Goal: Task Accomplishment & Management: Manage account settings

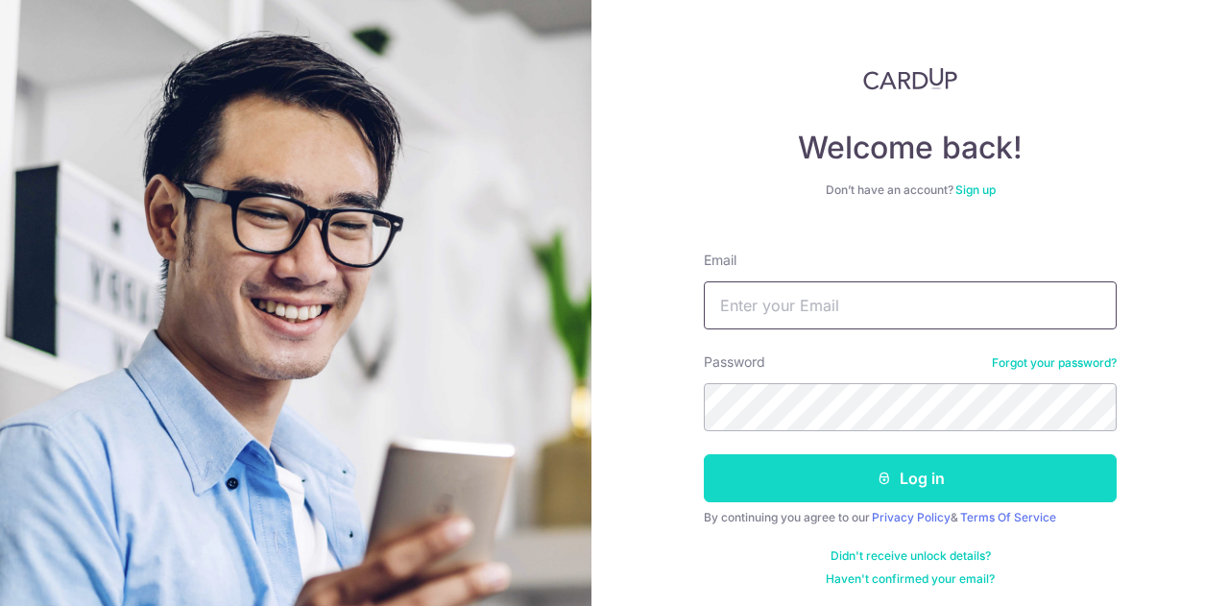
type input "LINJIADE@HOTMAIL.COM"
click at [917, 470] on button "Log in" at bounding box center [910, 478] width 413 height 48
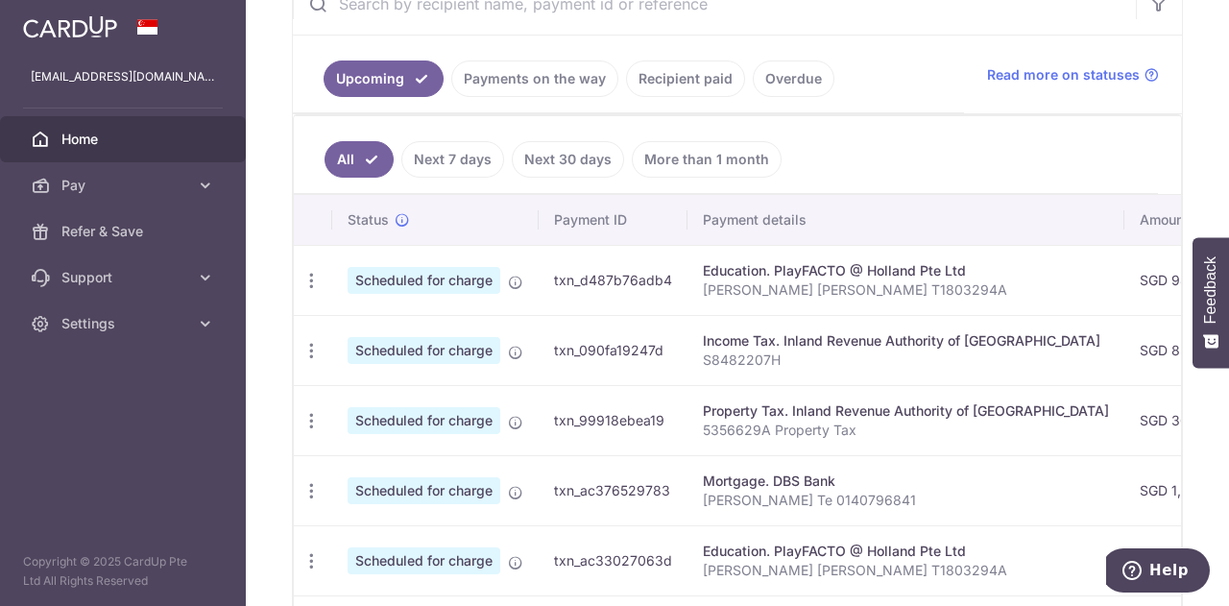
scroll to position [878, 0]
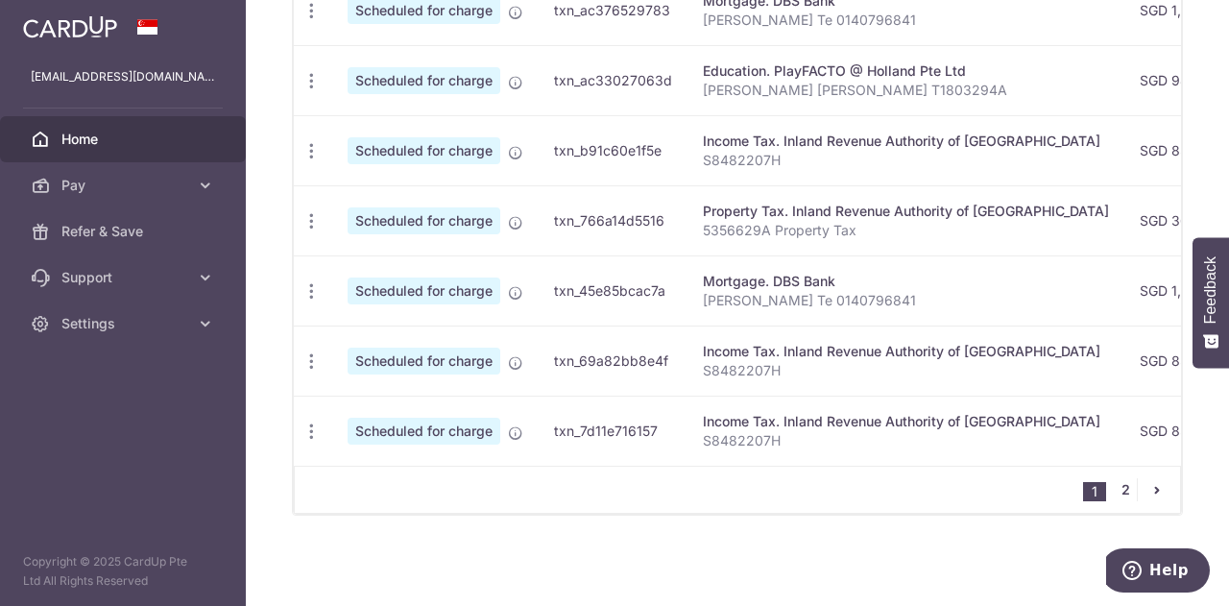
click at [1115, 492] on link "2" at bounding box center [1125, 489] width 23 height 23
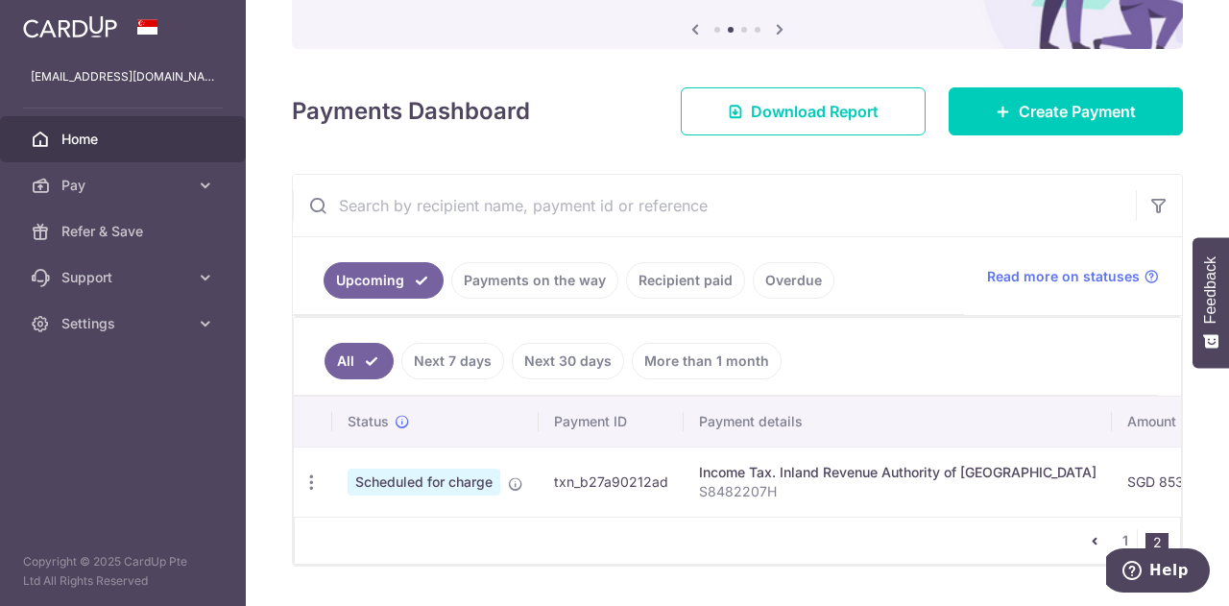
scroll to position [155, 0]
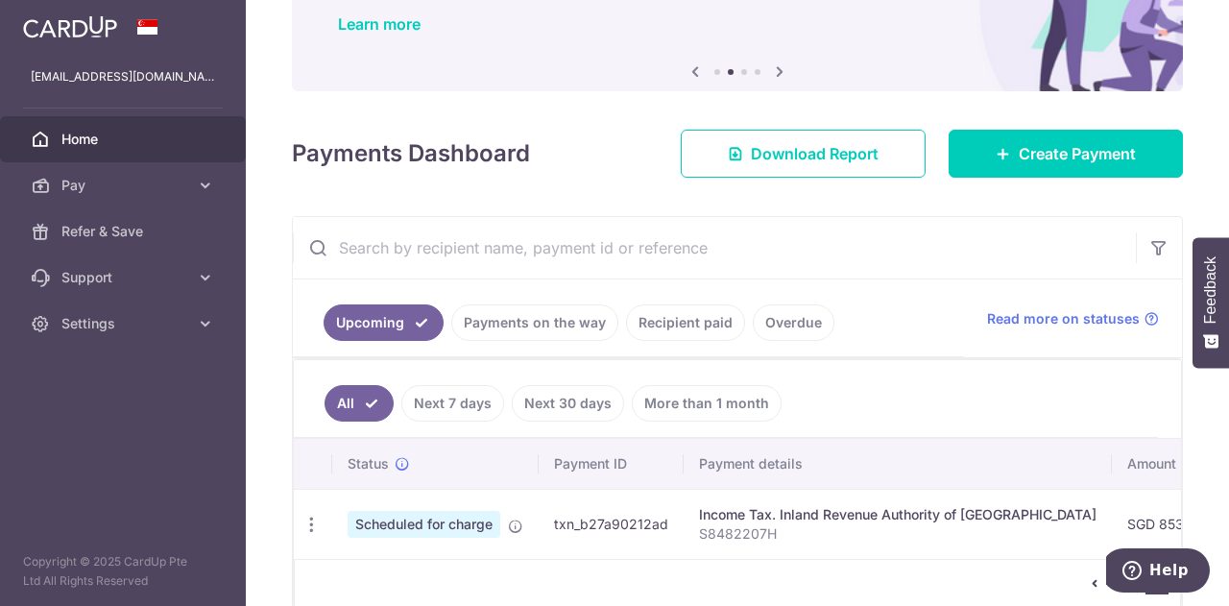
click at [695, 324] on link "Recipient paid" at bounding box center [685, 322] width 119 height 36
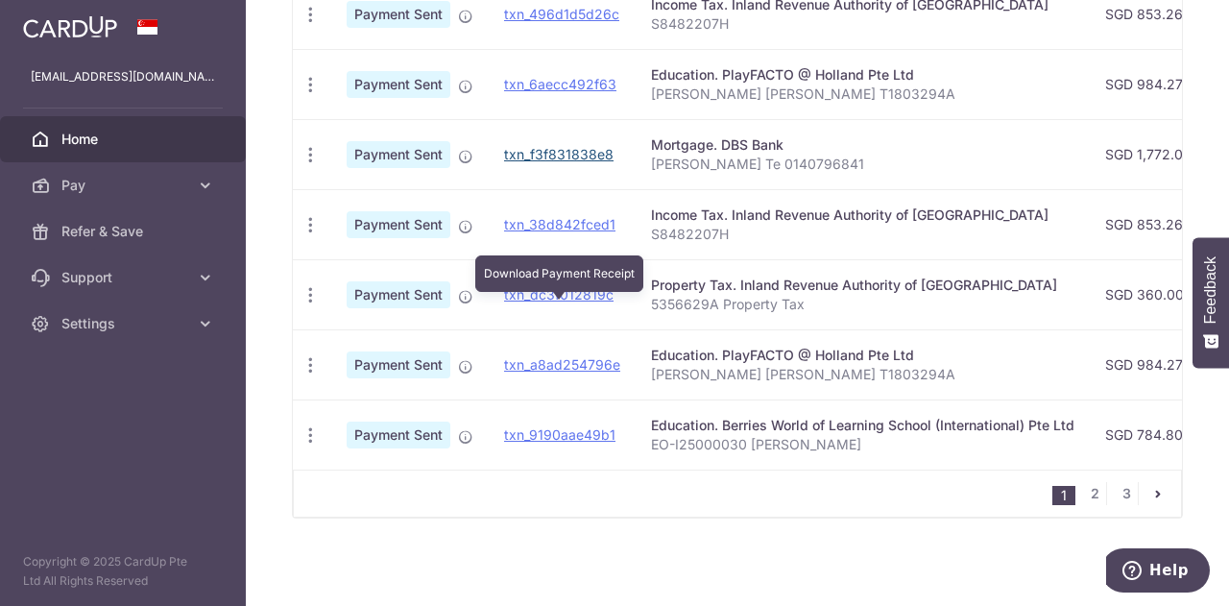
scroll to position [799, 0]
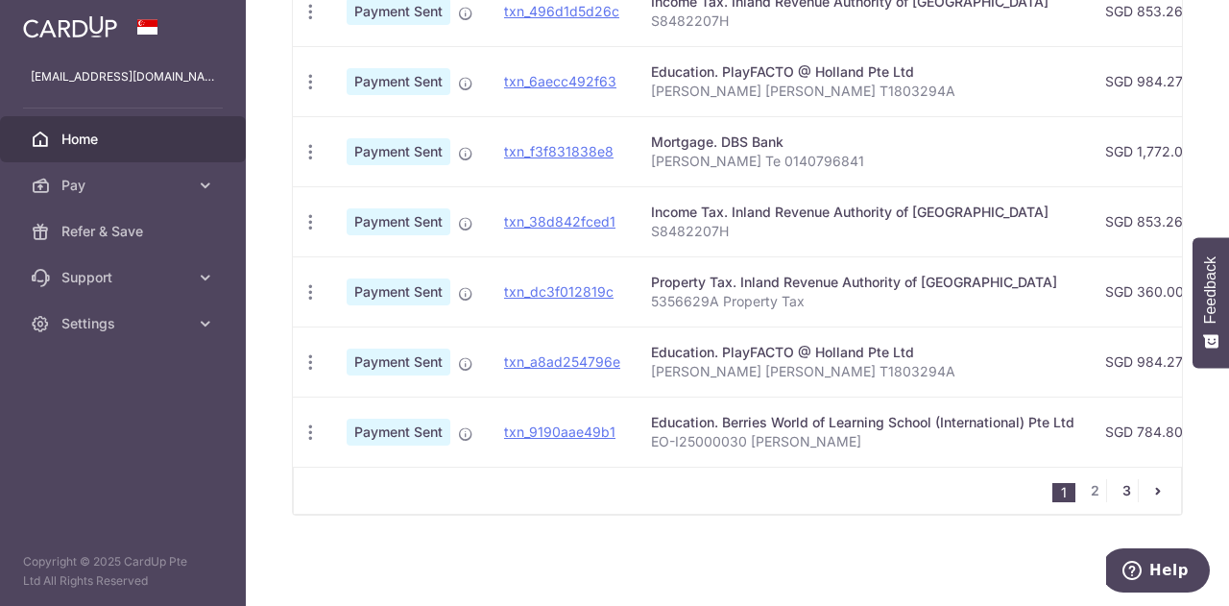
click at [1119, 495] on link "3" at bounding box center [1126, 490] width 23 height 23
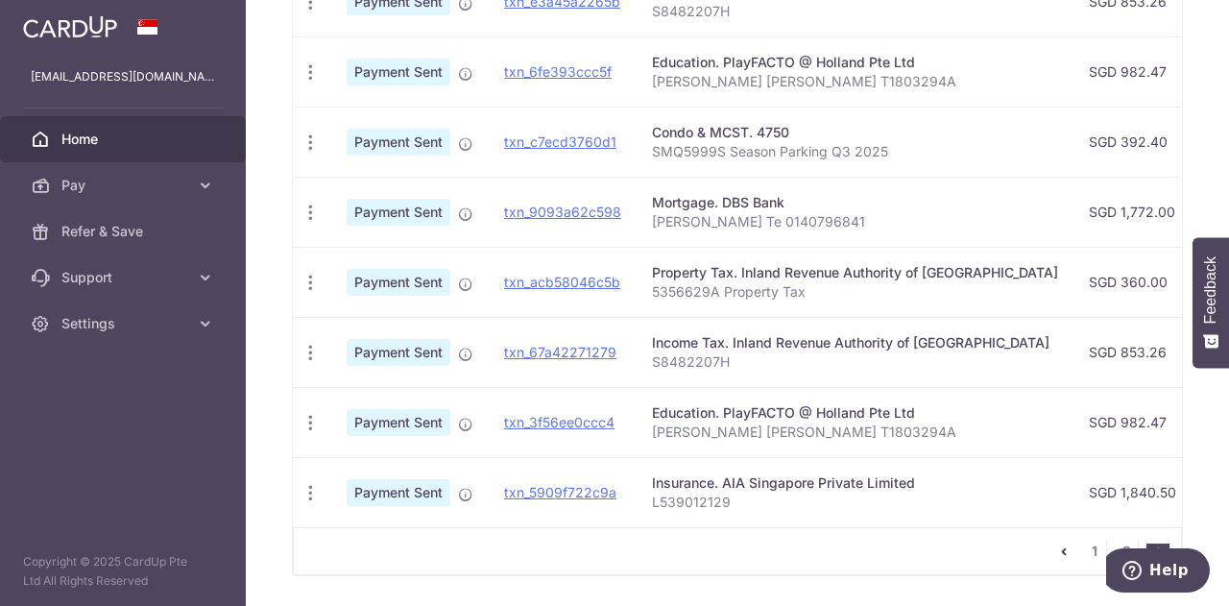
scroll to position [626, 0]
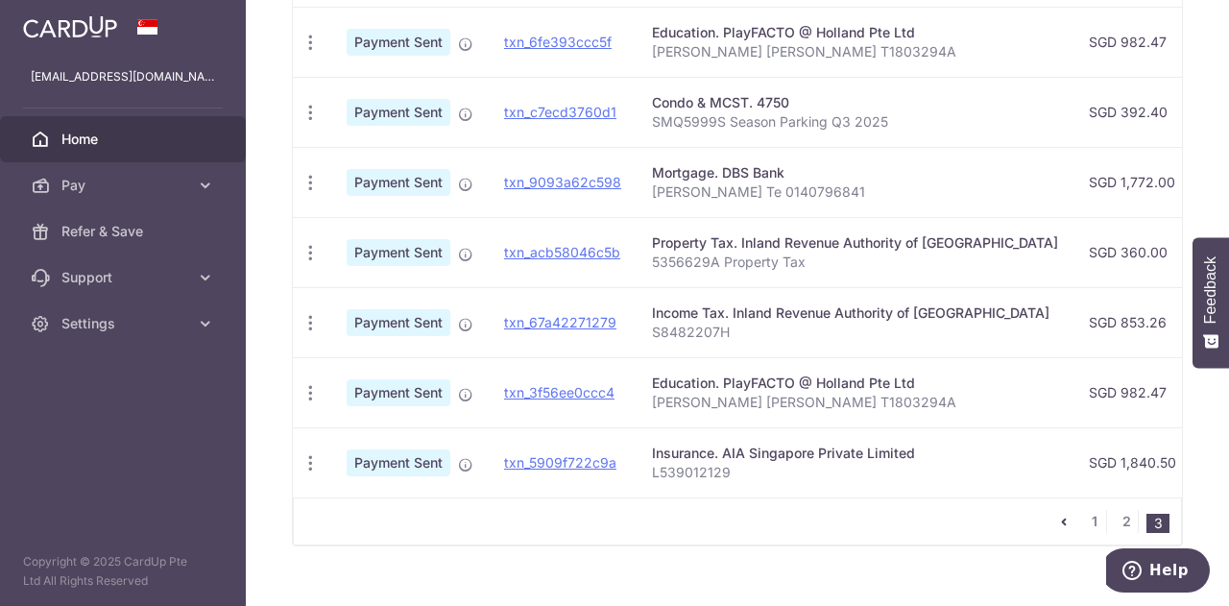
drag, startPoint x: 724, startPoint y: 490, endPoint x: 755, endPoint y: 491, distance: 30.7
click at [755, 491] on td "Insurance. AIA Singapore Private Limited L539012129" at bounding box center [854, 462] width 437 height 70
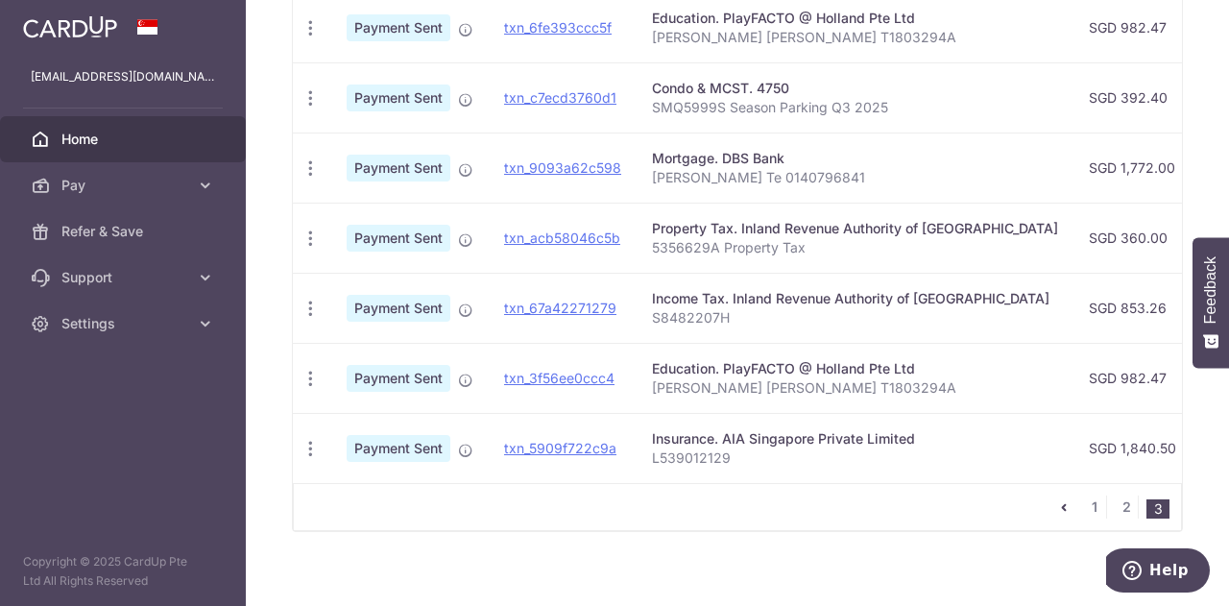
scroll to position [660, 0]
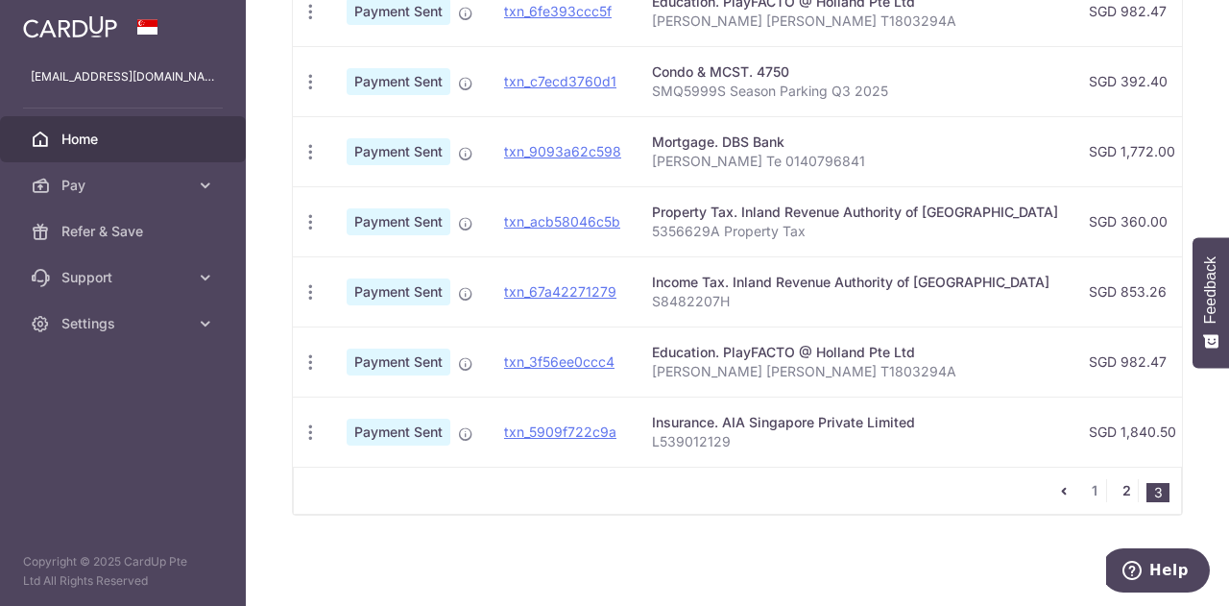
click at [1115, 489] on link "2" at bounding box center [1126, 490] width 23 height 23
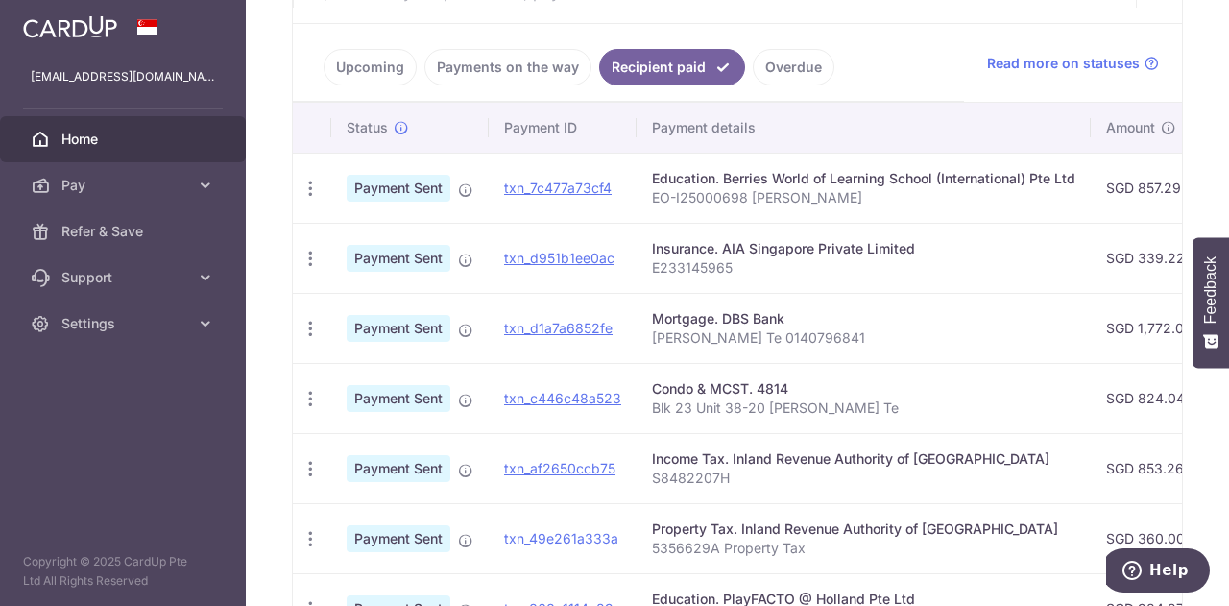
scroll to position [434, 0]
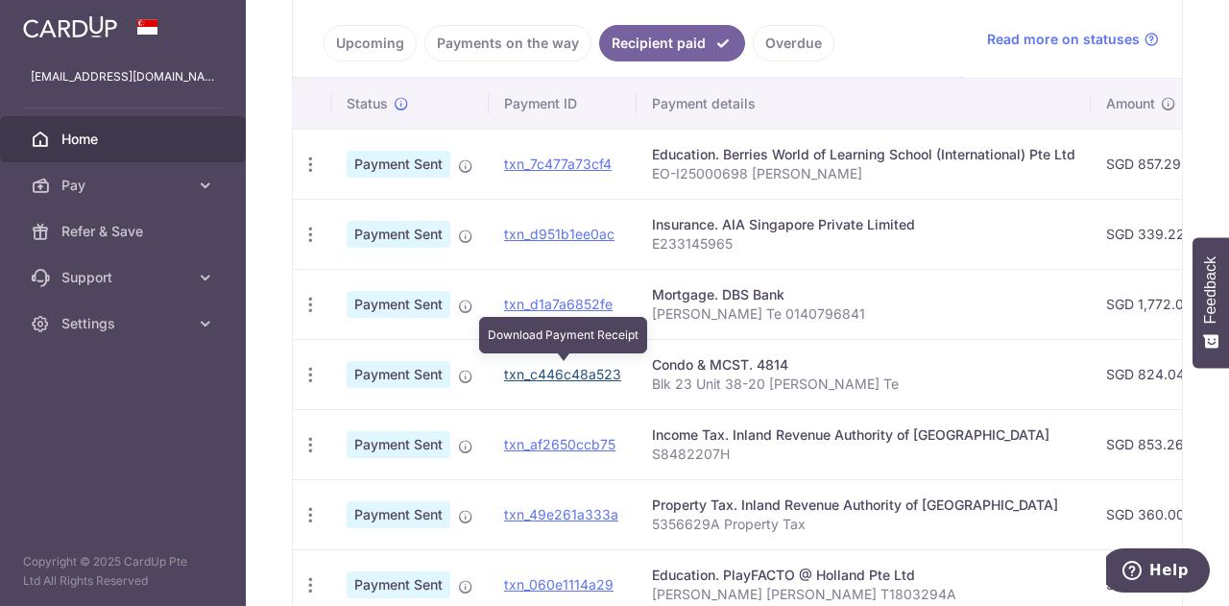
click at [559, 370] on link "txn_c446c48a523" at bounding box center [562, 374] width 117 height 16
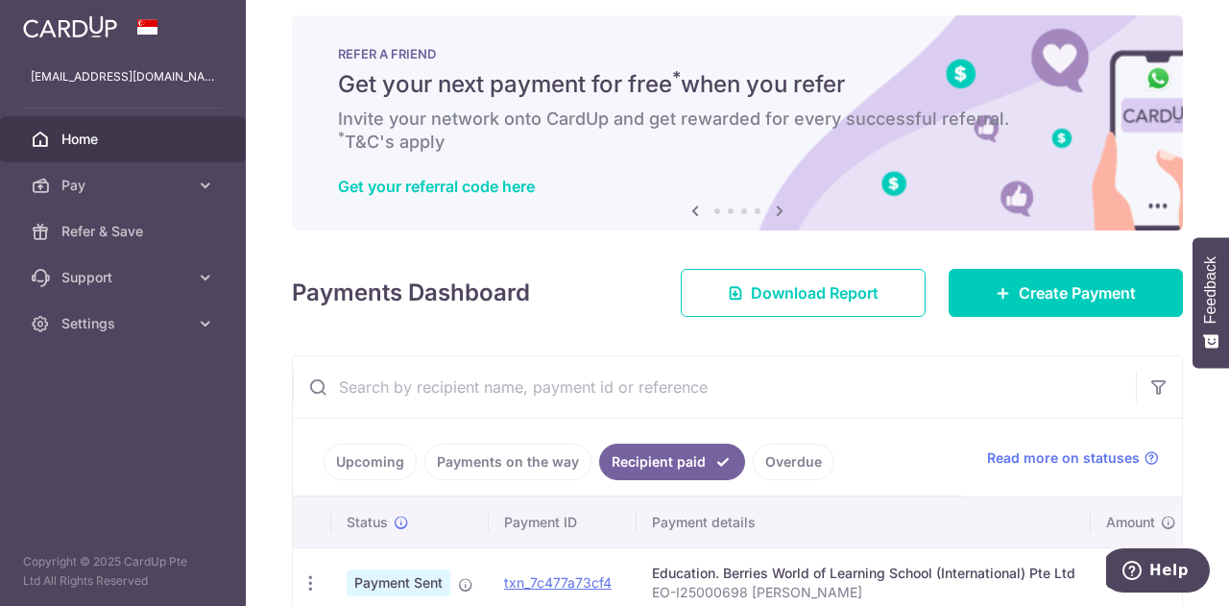
scroll to position [0, 0]
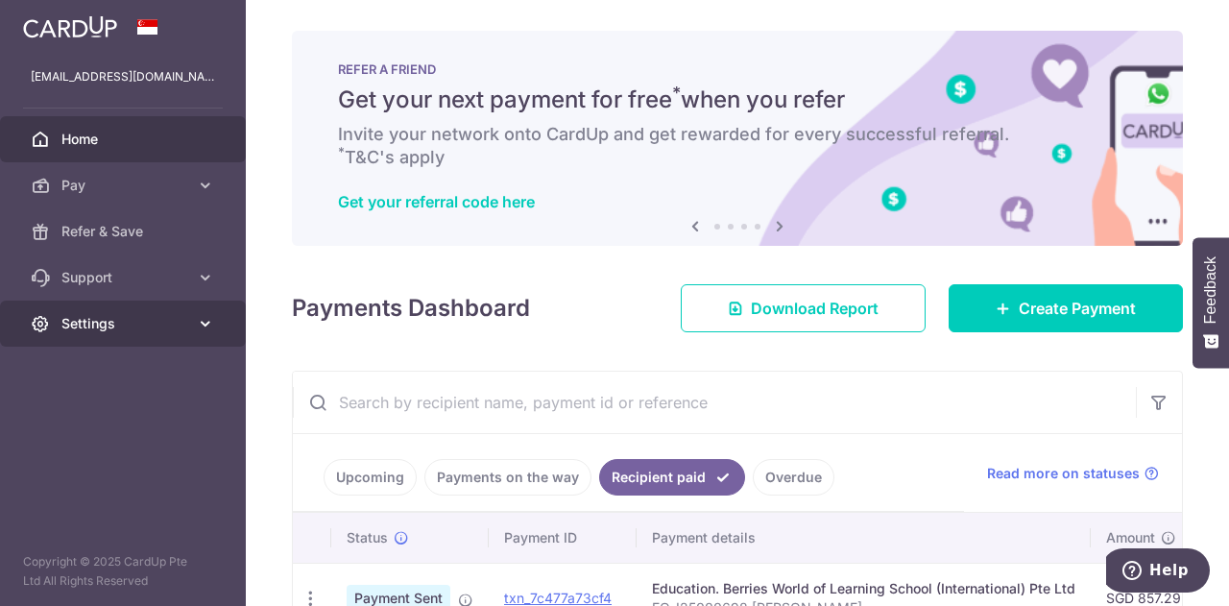
click at [138, 326] on span "Settings" at bounding box center [124, 323] width 127 height 19
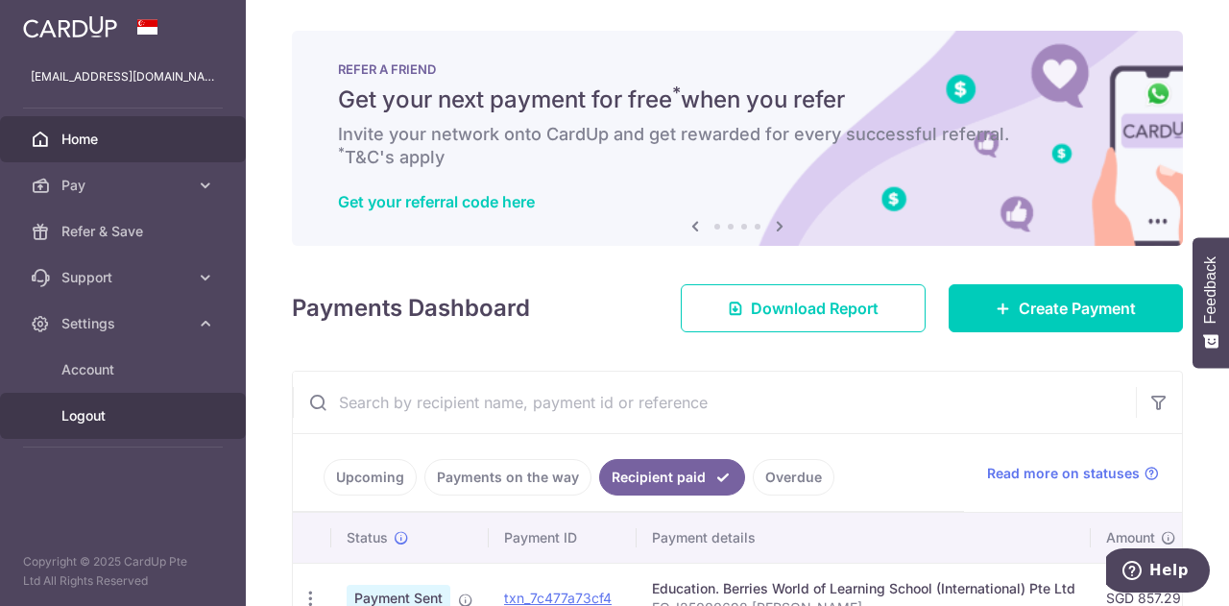
click at [89, 431] on link "Logout" at bounding box center [123, 416] width 246 height 46
